Goal: Task Accomplishment & Management: Manage account settings

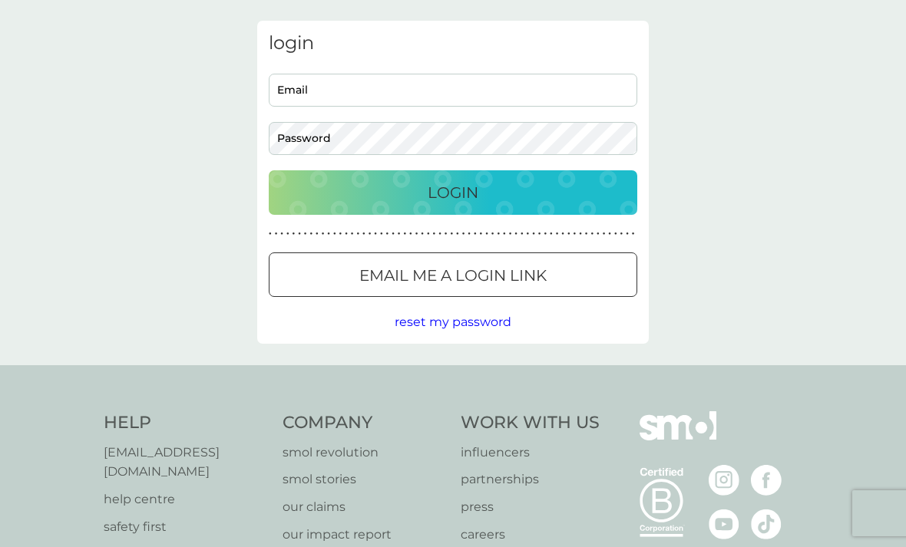
click at [590, 201] on div "Login" at bounding box center [453, 192] width 338 height 25
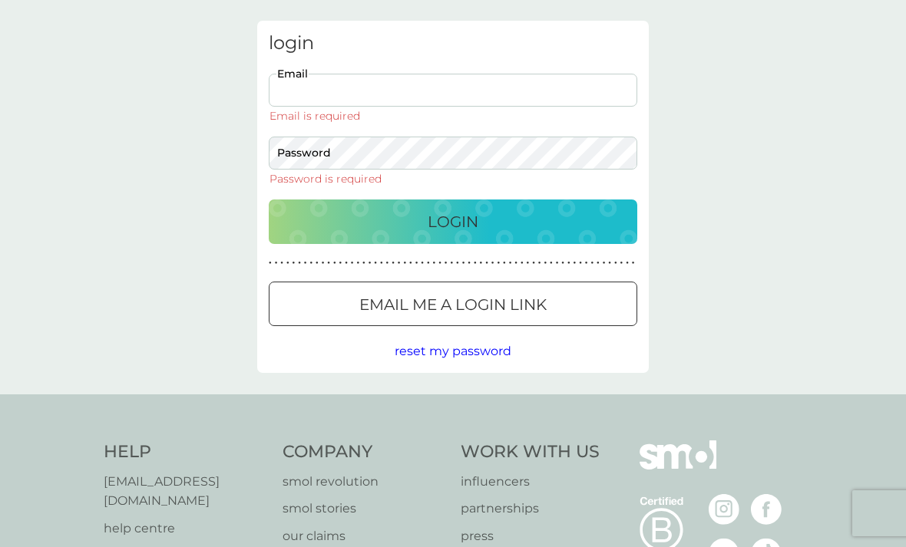
type input "[EMAIL_ADDRESS][DOMAIN_NAME]"
click at [453, 200] on button "Login" at bounding box center [453, 222] width 369 height 45
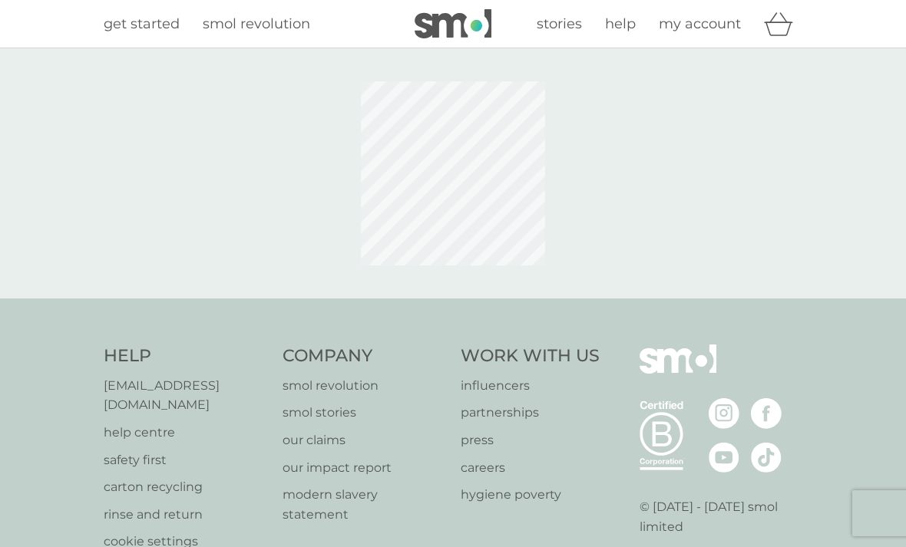
scroll to position [49, 0]
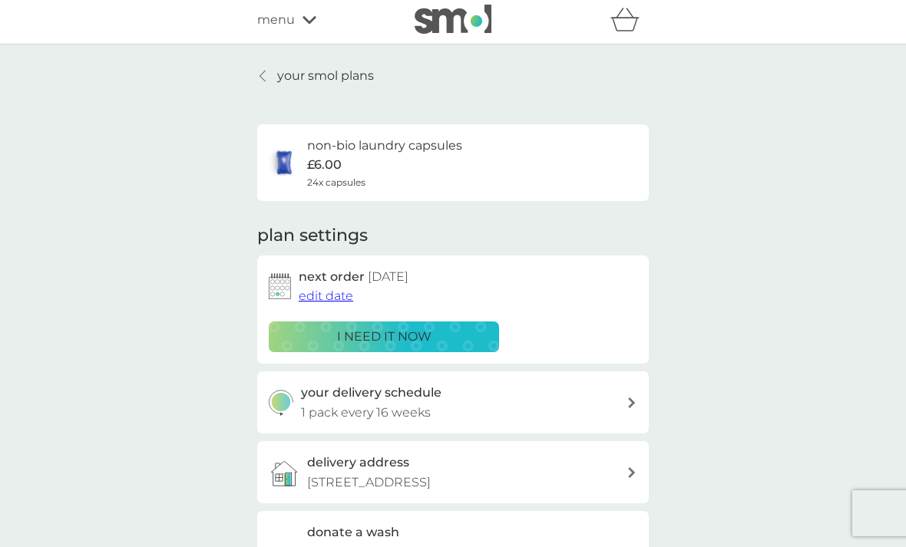
scroll to position [3, 0]
